Goal: Navigation & Orientation: Find specific page/section

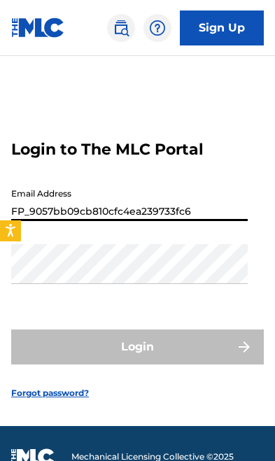
click at [137, 365] on button "Login" at bounding box center [137, 347] width 253 height 35
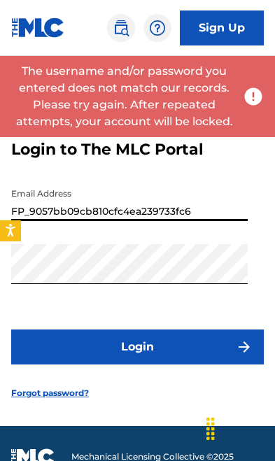
click at [97, 221] on input "FP_9057bb09cb810cfc4ea239733fc6" at bounding box center [129, 201] width 237 height 40
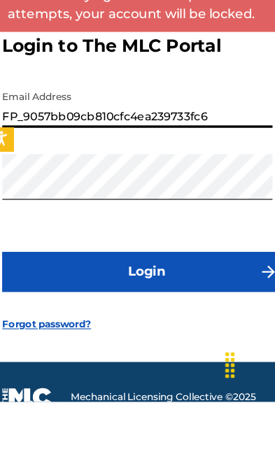
click at [71, 181] on input "FP_9057bb09cb810cfc4ea239733fc6" at bounding box center [129, 201] width 237 height 40
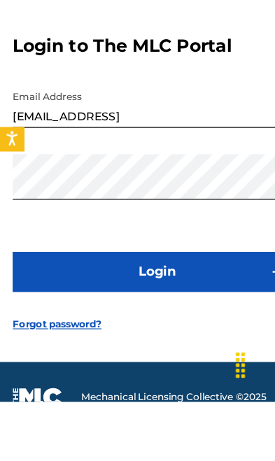
click at [199, 181] on input "[EMAIL_ADDRESS]" at bounding box center [129, 201] width 237 height 40
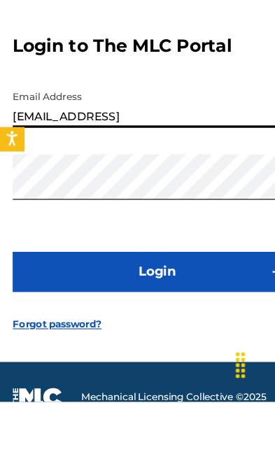
scroll to position [51, 0]
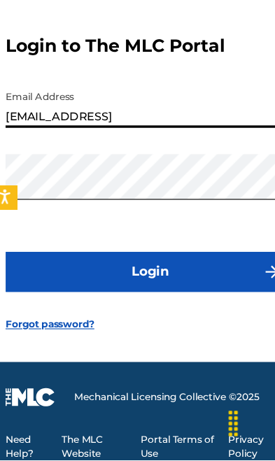
click at [189, 137] on input "[EMAIL_ADDRESS]" at bounding box center [129, 150] width 237 height 40
type input "[EMAIL_ADDRESS][DOMAIN_NAME]"
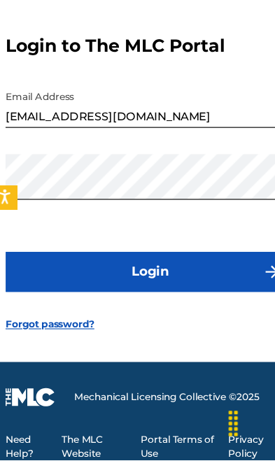
click at [193, 279] on button "Login" at bounding box center [137, 296] width 253 height 35
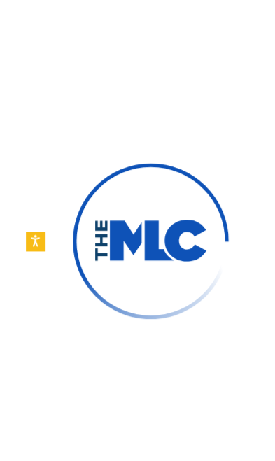
scroll to position [60, 0]
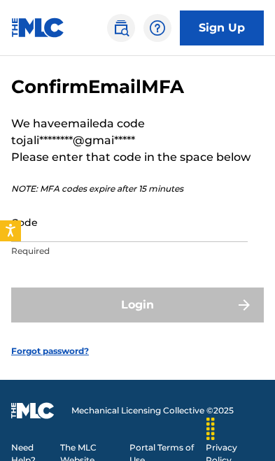
click at [153, 232] on input "Code" at bounding box center [129, 222] width 237 height 40
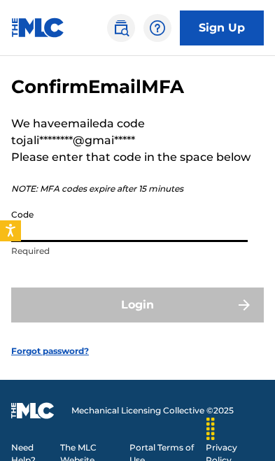
scroll to position [60, 0]
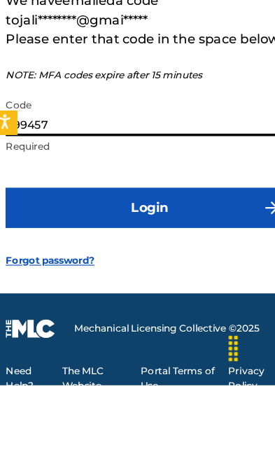
type input "099457"
click at [77, 288] on button "Login" at bounding box center [137, 305] width 253 height 35
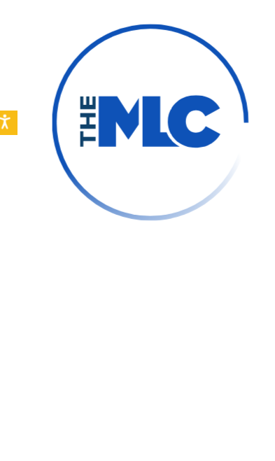
scroll to position [113, 0]
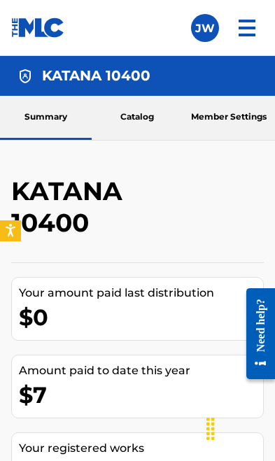
click at [147, 114] on link "Catalog" at bounding box center [138, 118] width 92 height 44
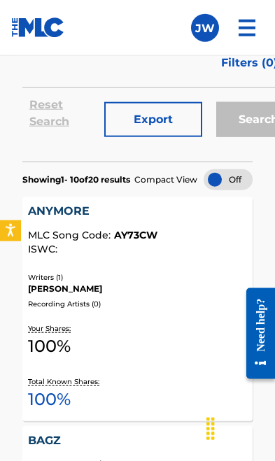
click at [263, 23] on img at bounding box center [247, 28] width 34 height 34
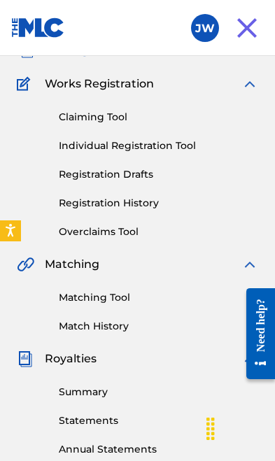
scroll to position [108, 0]
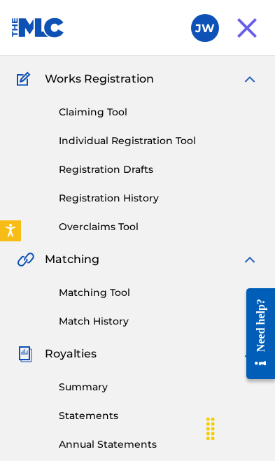
click at [101, 382] on link "Summary" at bounding box center [159, 387] width 200 height 15
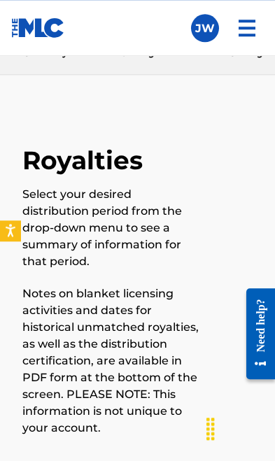
scroll to position [63, 0]
